Goal: Task Accomplishment & Management: Use online tool/utility

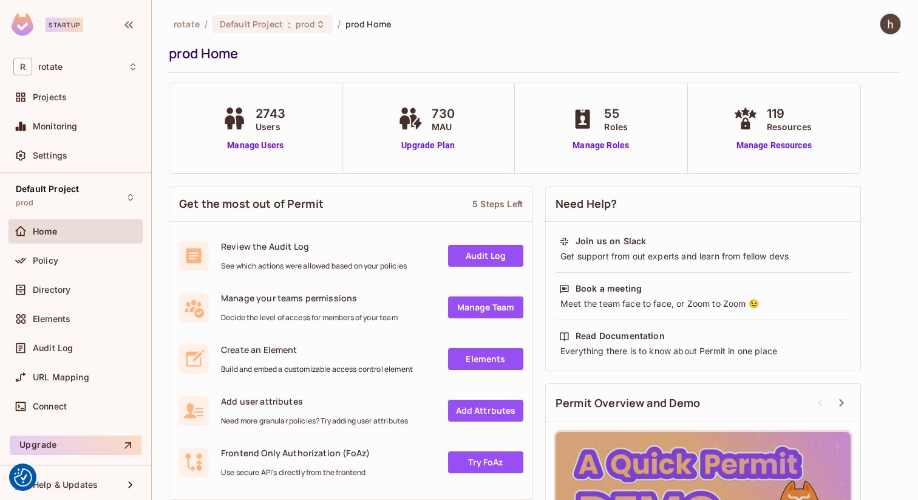
click at [67, 237] on div "Home" at bounding box center [75, 231] width 125 height 15
click at [67, 256] on div "Policy" at bounding box center [85, 261] width 105 height 10
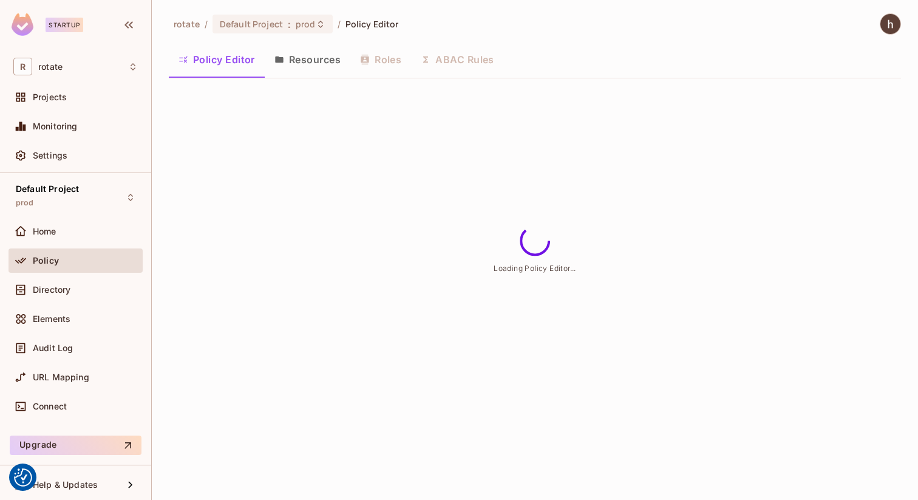
click at [318, 65] on button "Resources" at bounding box center [308, 59] width 86 height 30
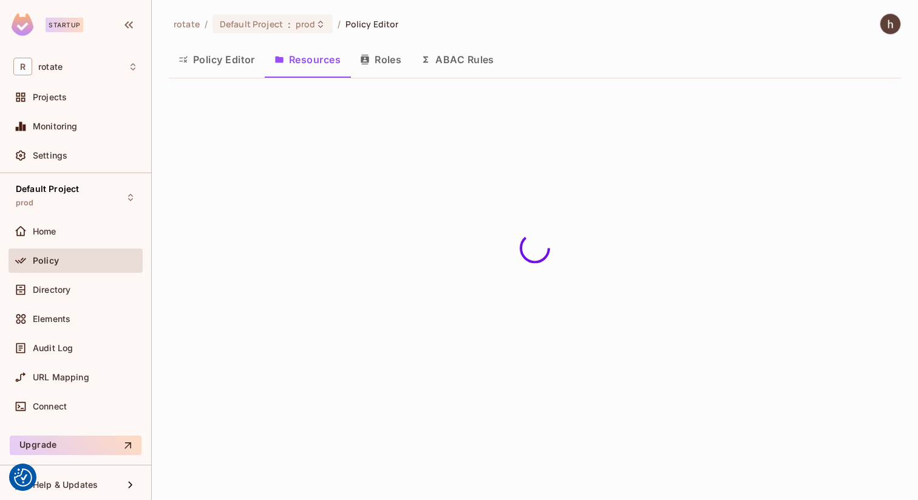
click at [328, 55] on button "Resources" at bounding box center [308, 59] width 86 height 30
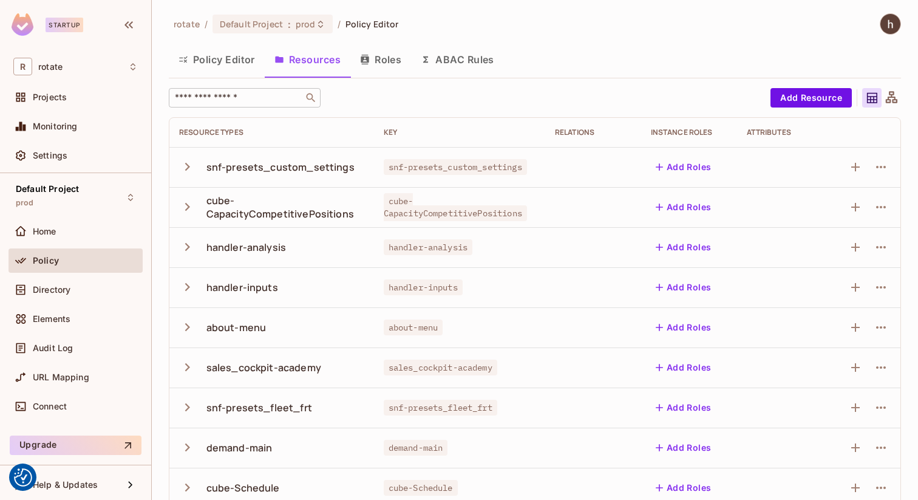
click at [259, 98] on input "text" at bounding box center [236, 98] width 128 height 12
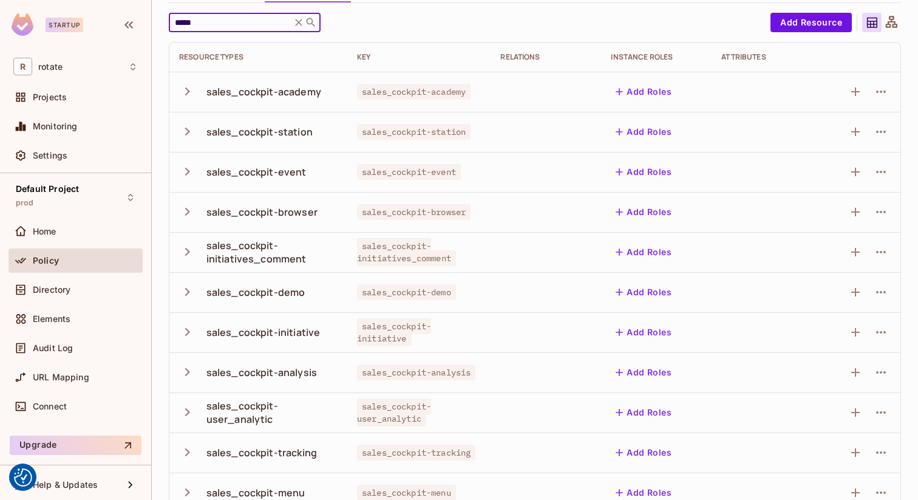
scroll to position [98, 0]
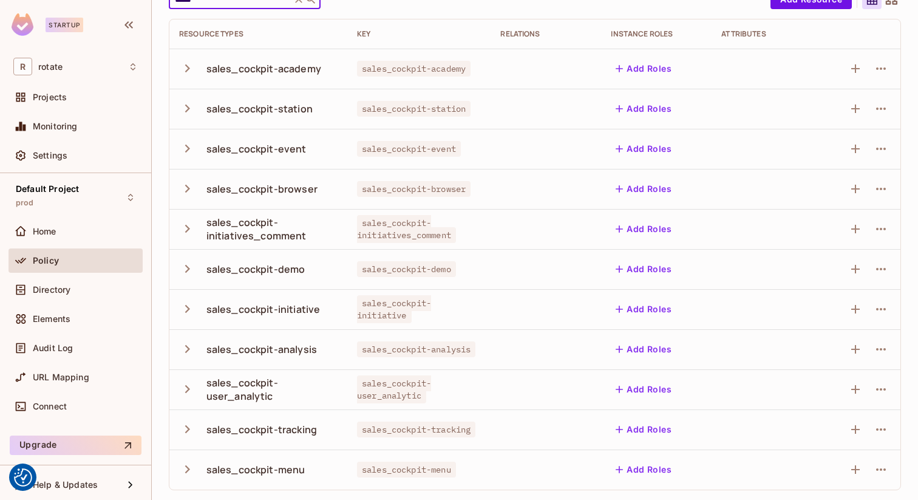
type input "*****"
click at [187, 382] on icon "button" at bounding box center [187, 389] width 16 height 16
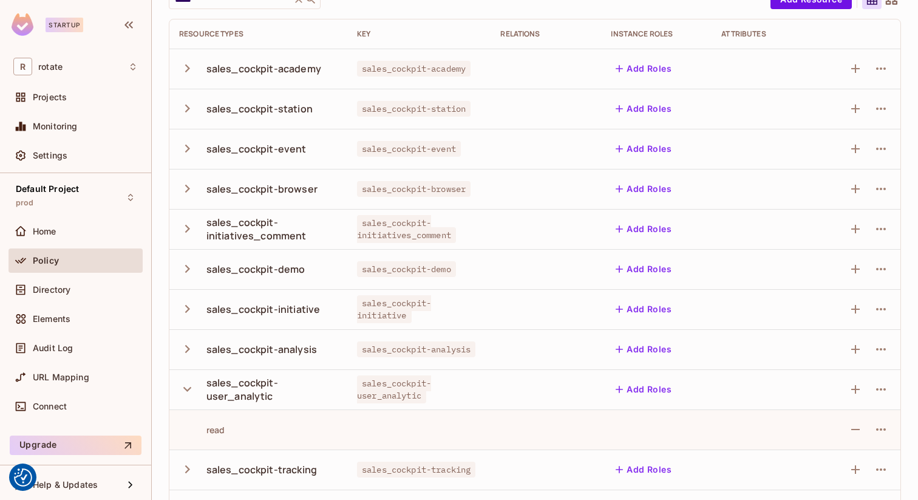
click at [187, 382] on icon "button" at bounding box center [187, 389] width 16 height 16
